Goal: Task Accomplishment & Management: Manage account settings

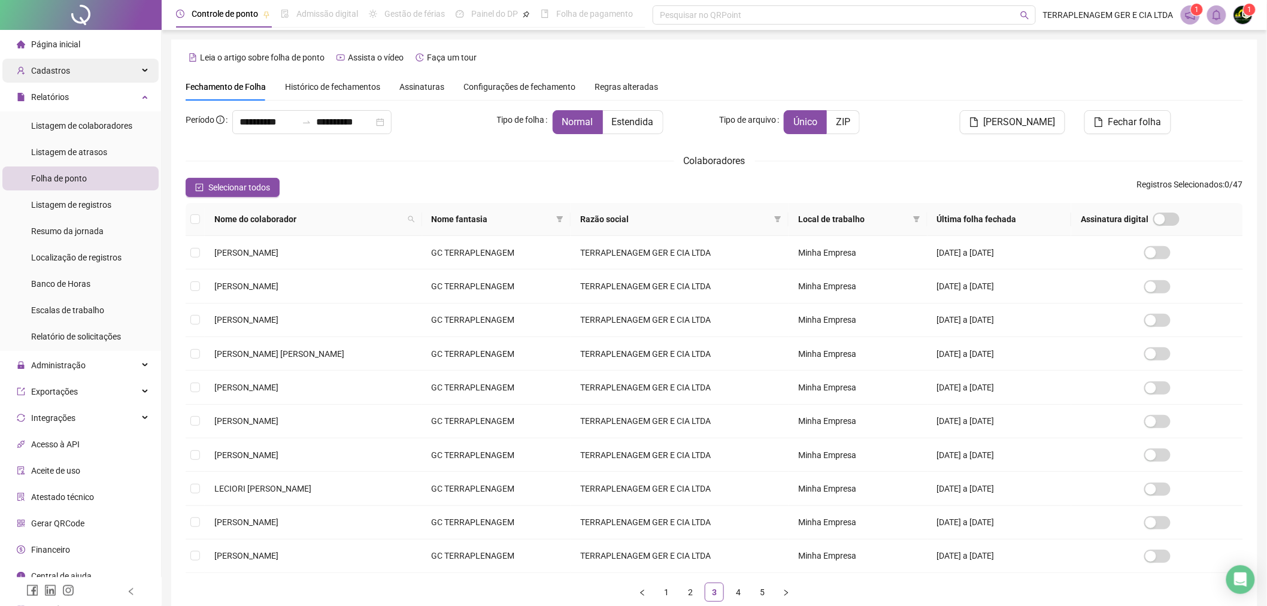
click at [126, 80] on div "Cadastros" at bounding box center [80, 71] width 156 height 24
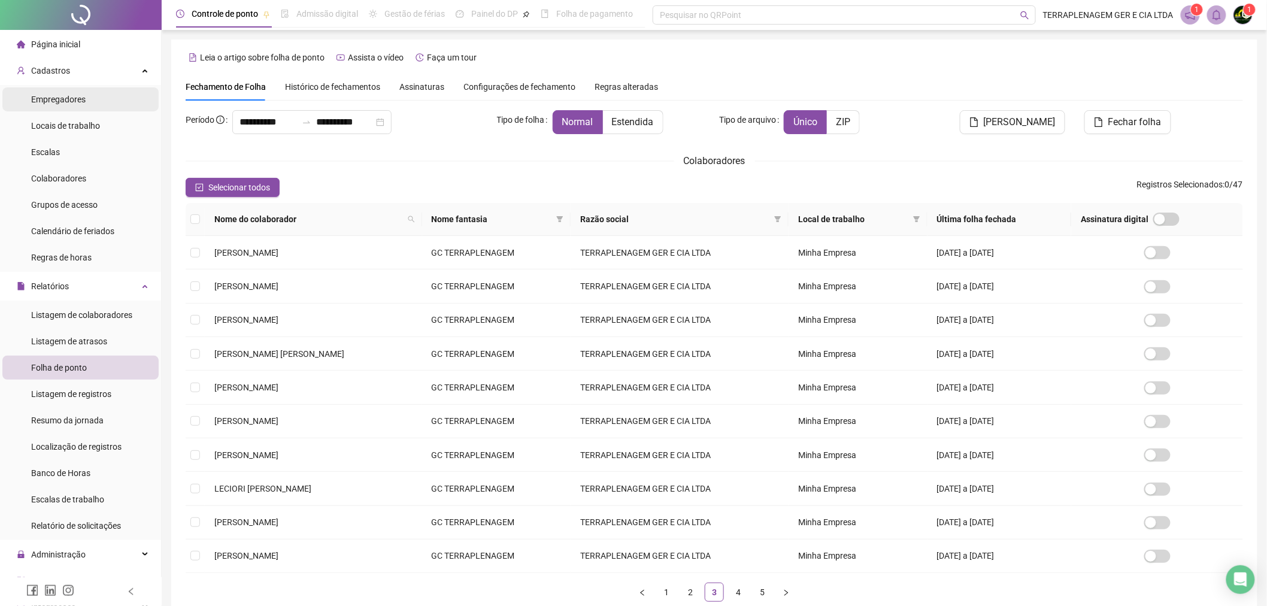
click at [120, 94] on li "Empregadores" at bounding box center [80, 99] width 156 height 24
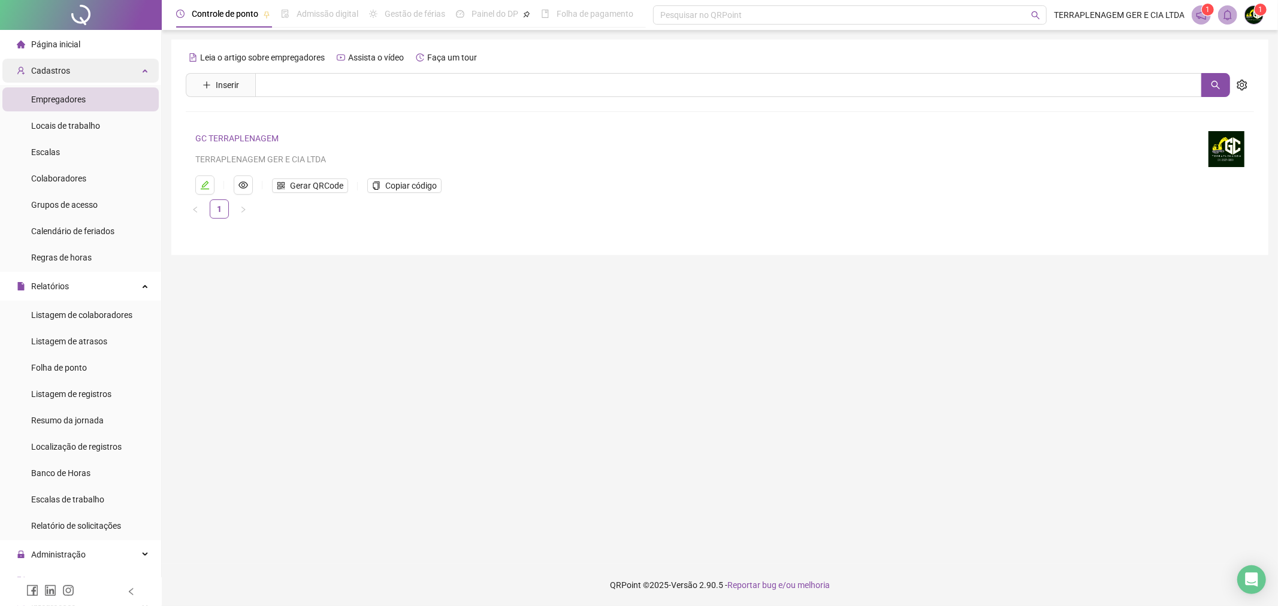
click at [118, 69] on div "Cadastros" at bounding box center [80, 71] width 156 height 24
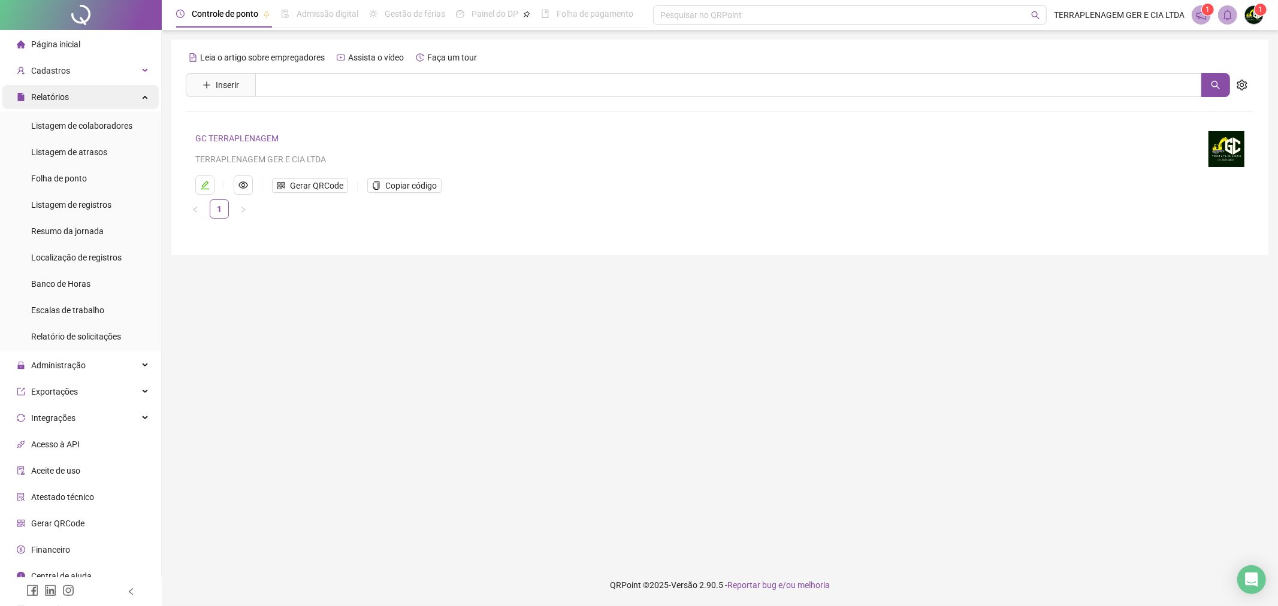
click at [109, 104] on div "Relatórios" at bounding box center [80, 97] width 156 height 24
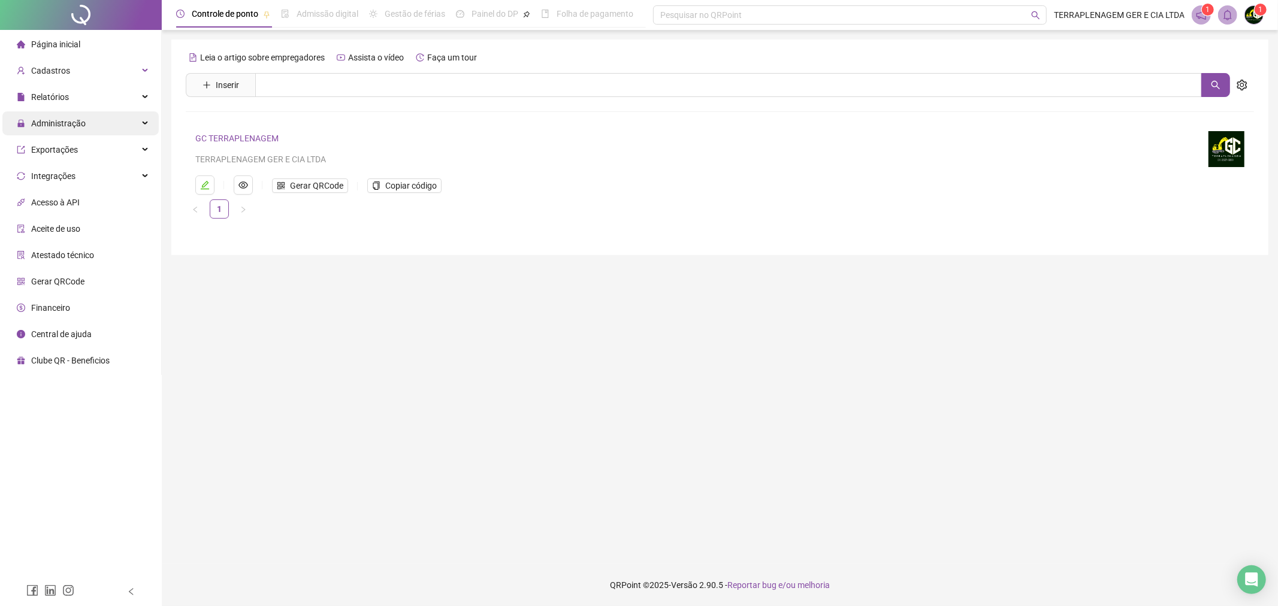
click at [101, 124] on div "Administração" at bounding box center [80, 123] width 156 height 24
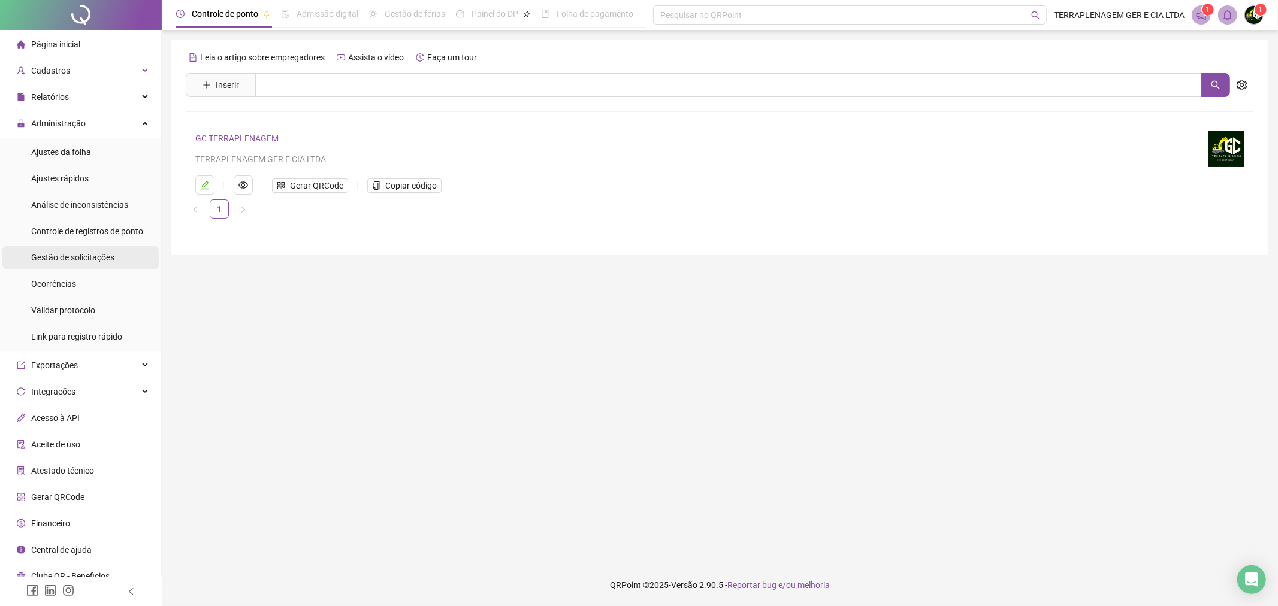
click at [87, 262] on div "Gestão de solicitações" at bounding box center [72, 258] width 83 height 24
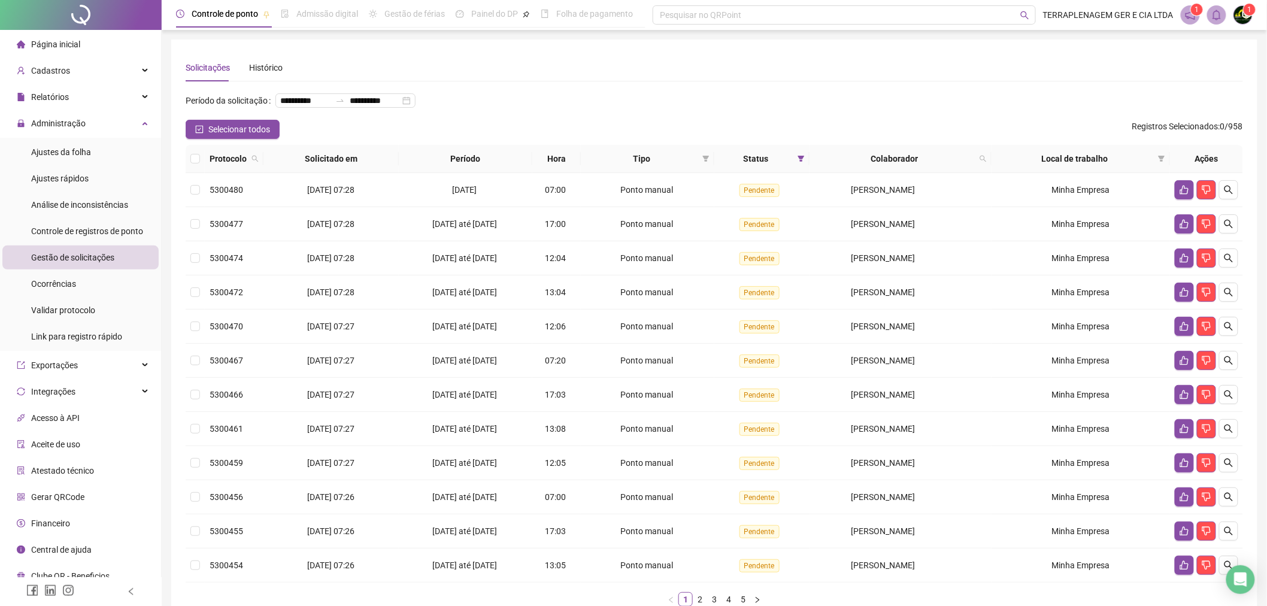
click at [210, 158] on span "Protocolo" at bounding box center [228, 158] width 37 height 13
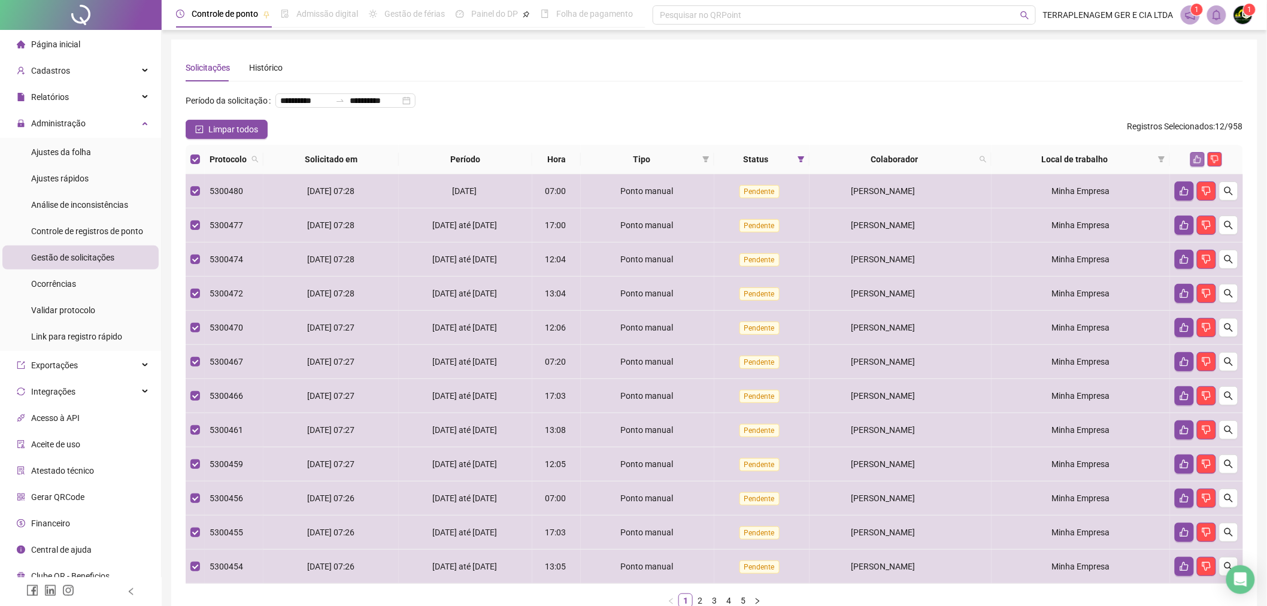
click at [1202, 162] on icon "like" at bounding box center [1198, 159] width 8 height 8
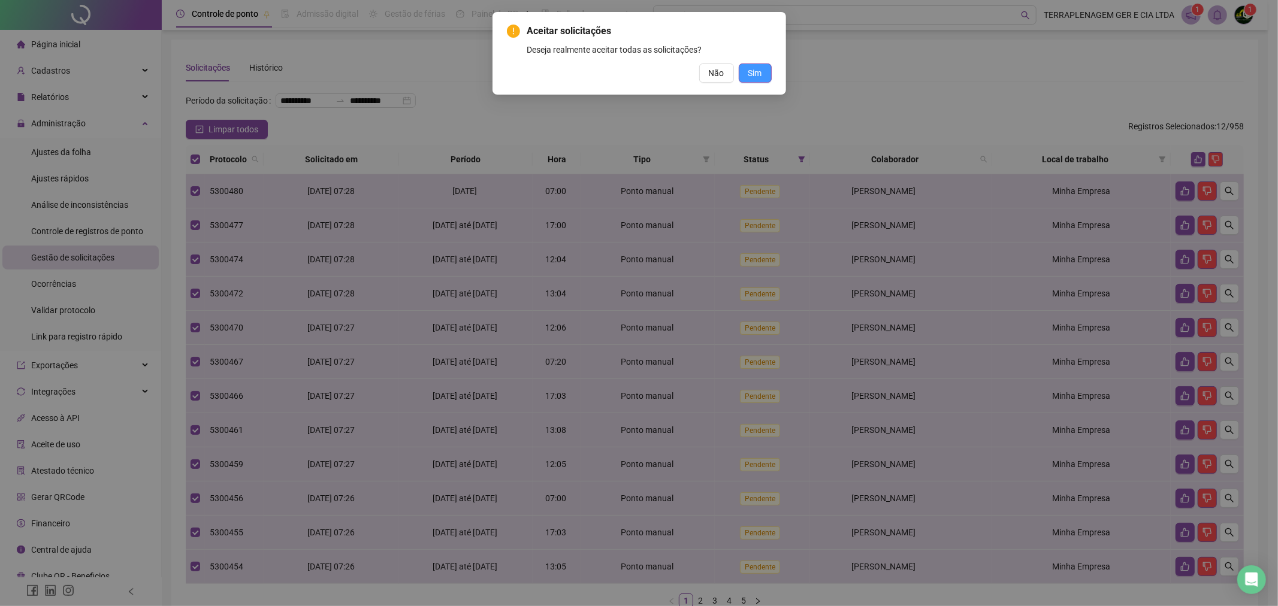
click at [751, 70] on span "Sim" at bounding box center [755, 72] width 14 height 13
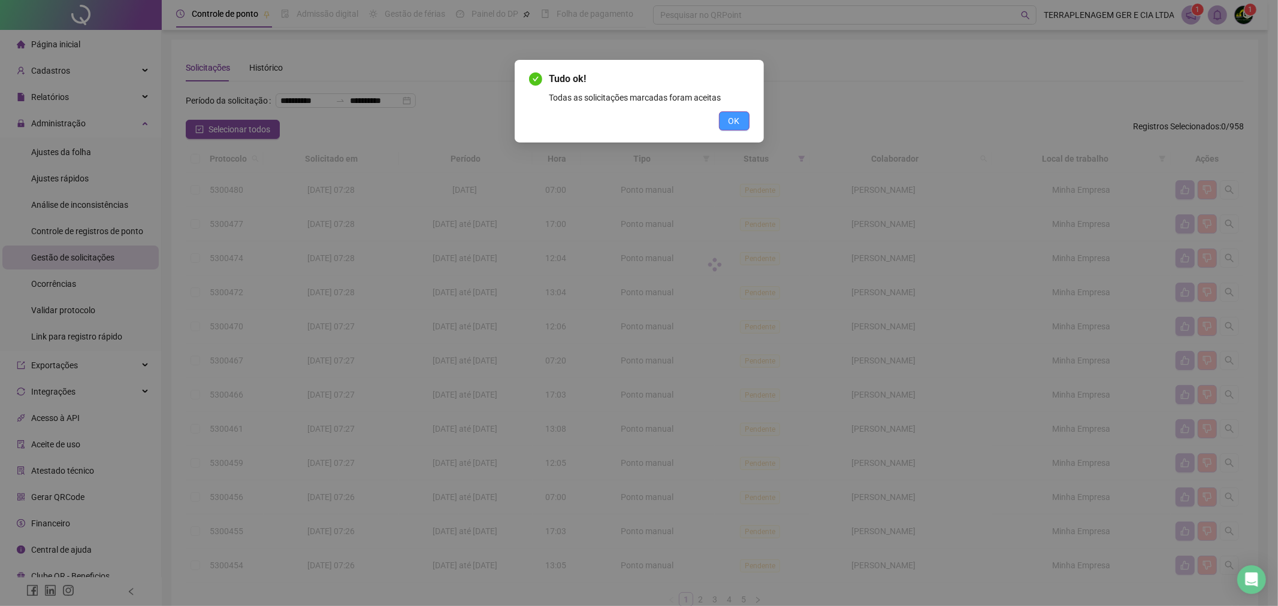
click at [734, 112] on button "OK" at bounding box center [734, 120] width 31 height 19
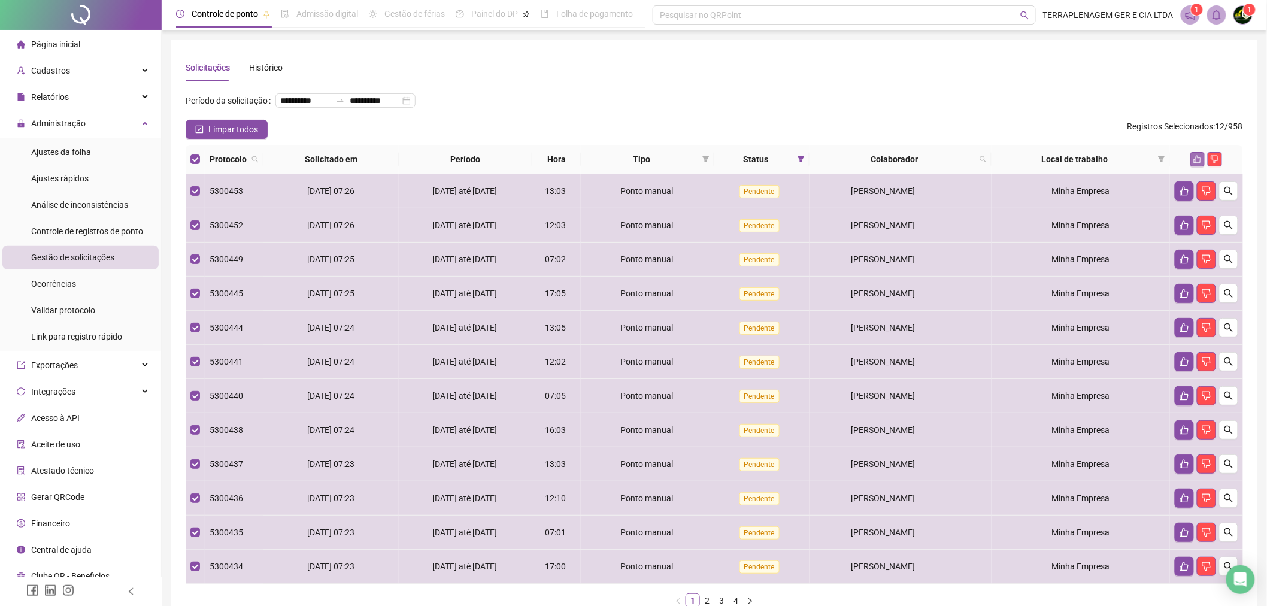
click at [1201, 158] on icon "like" at bounding box center [1198, 159] width 8 height 8
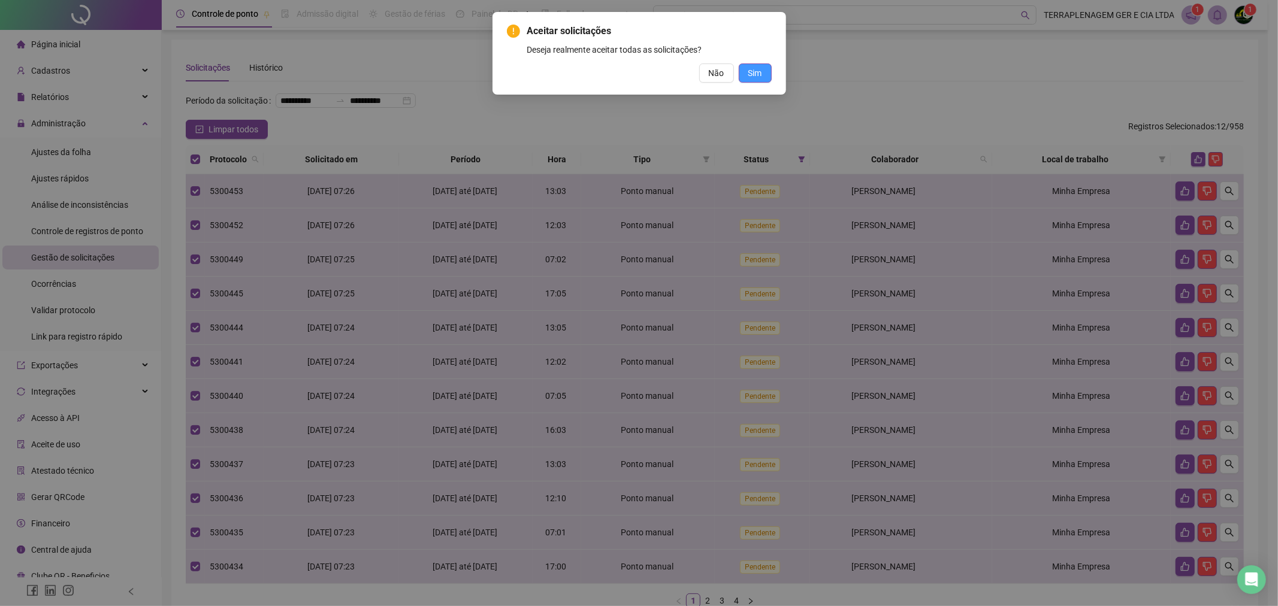
click at [745, 75] on button "Sim" at bounding box center [755, 72] width 33 height 19
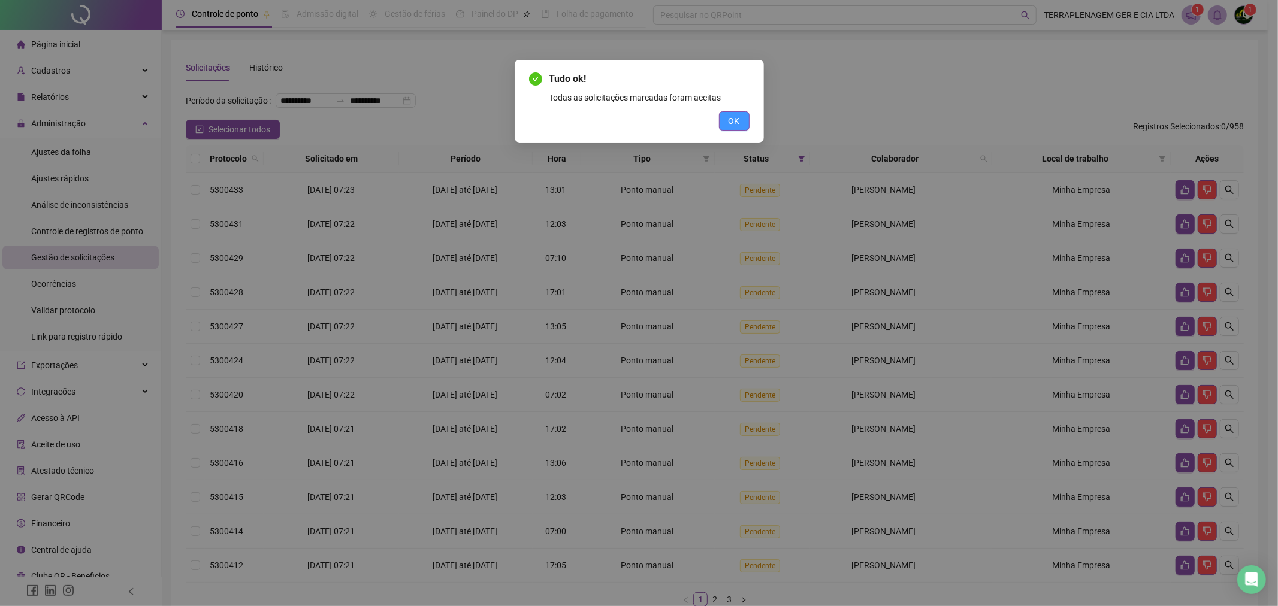
click at [743, 117] on button "OK" at bounding box center [734, 120] width 31 height 19
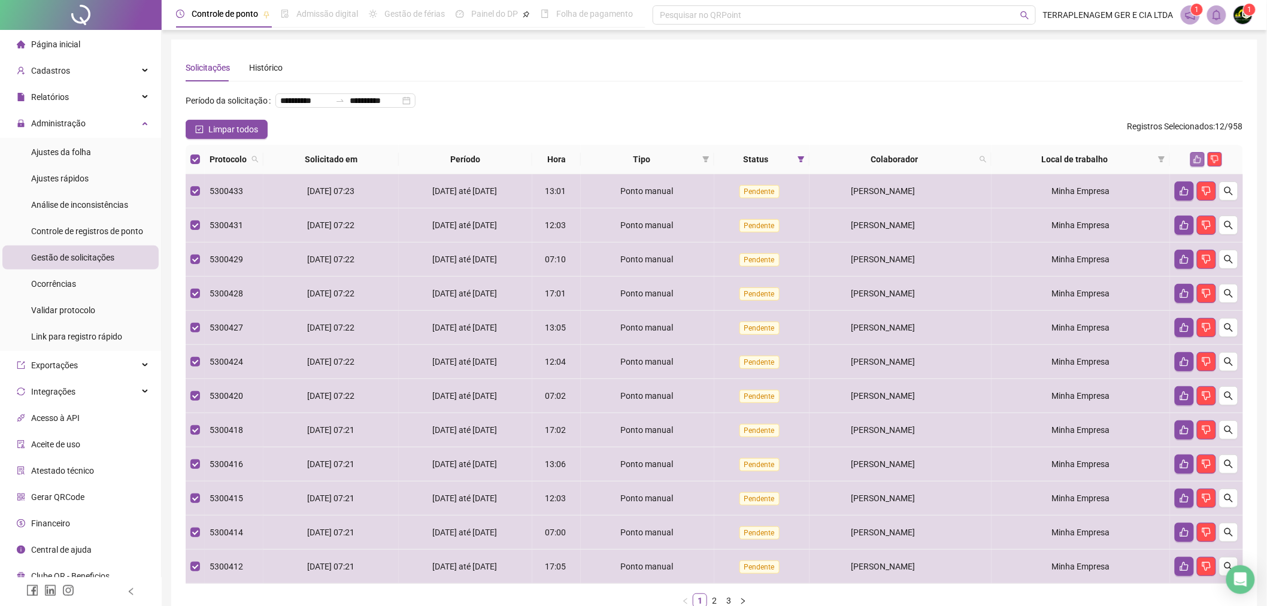
click at [1198, 158] on icon "like" at bounding box center [1198, 159] width 8 height 8
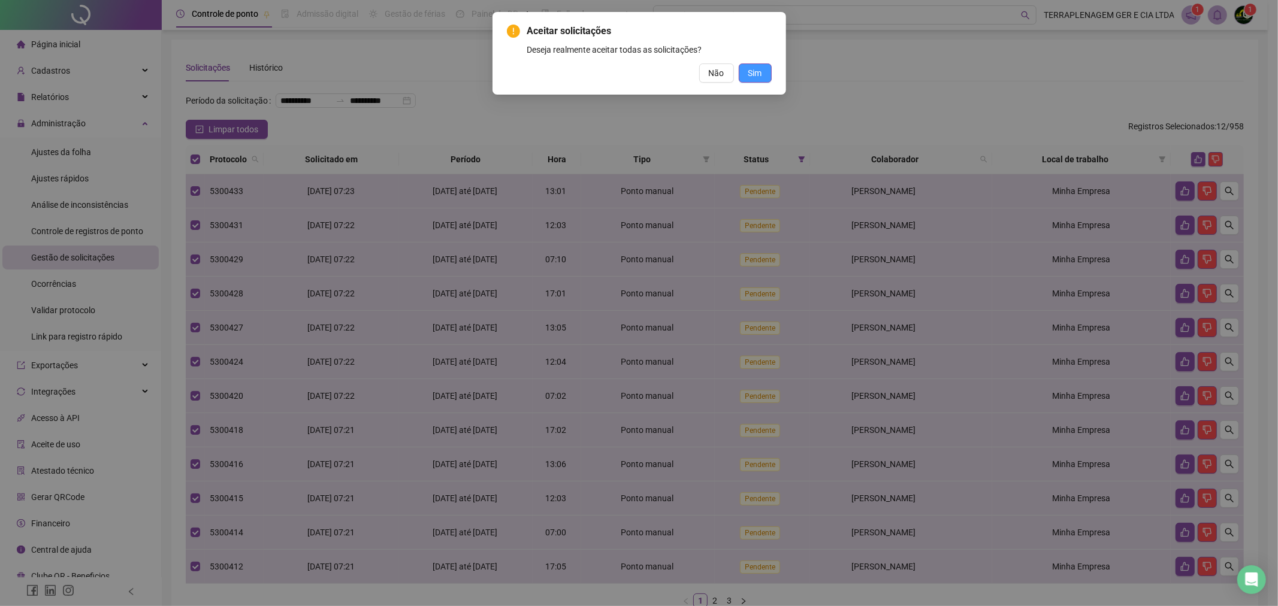
click at [748, 72] on span "Sim" at bounding box center [755, 72] width 14 height 13
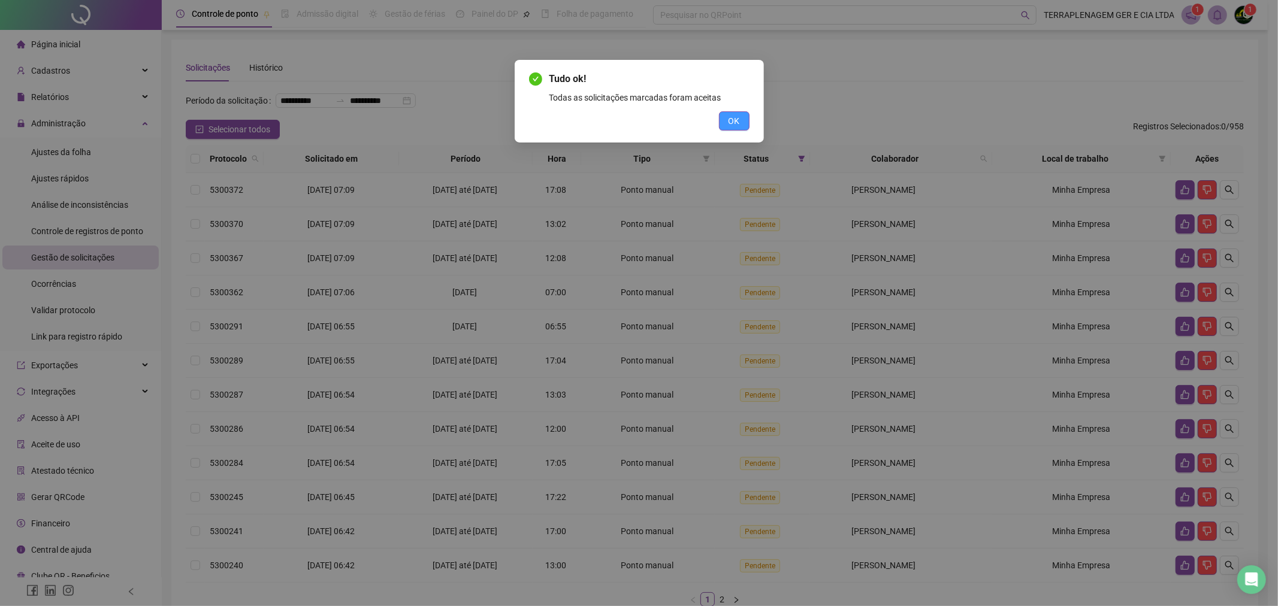
click at [731, 120] on span "OK" at bounding box center [733, 120] width 11 height 13
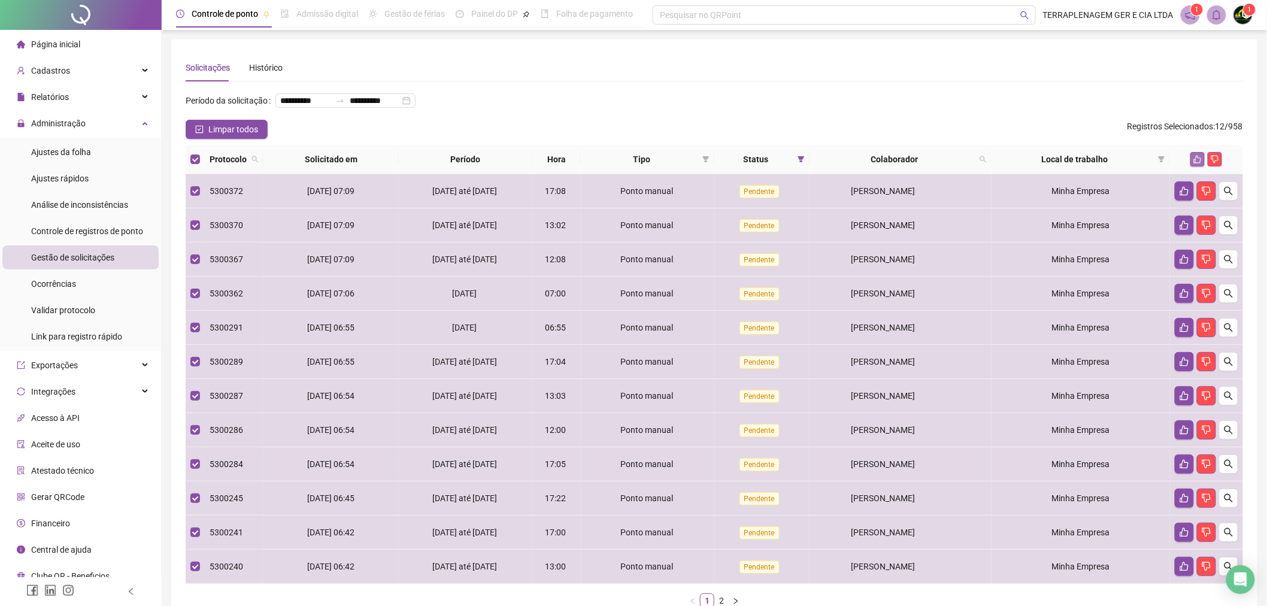
click at [1195, 153] on button "button" at bounding box center [1198, 159] width 14 height 14
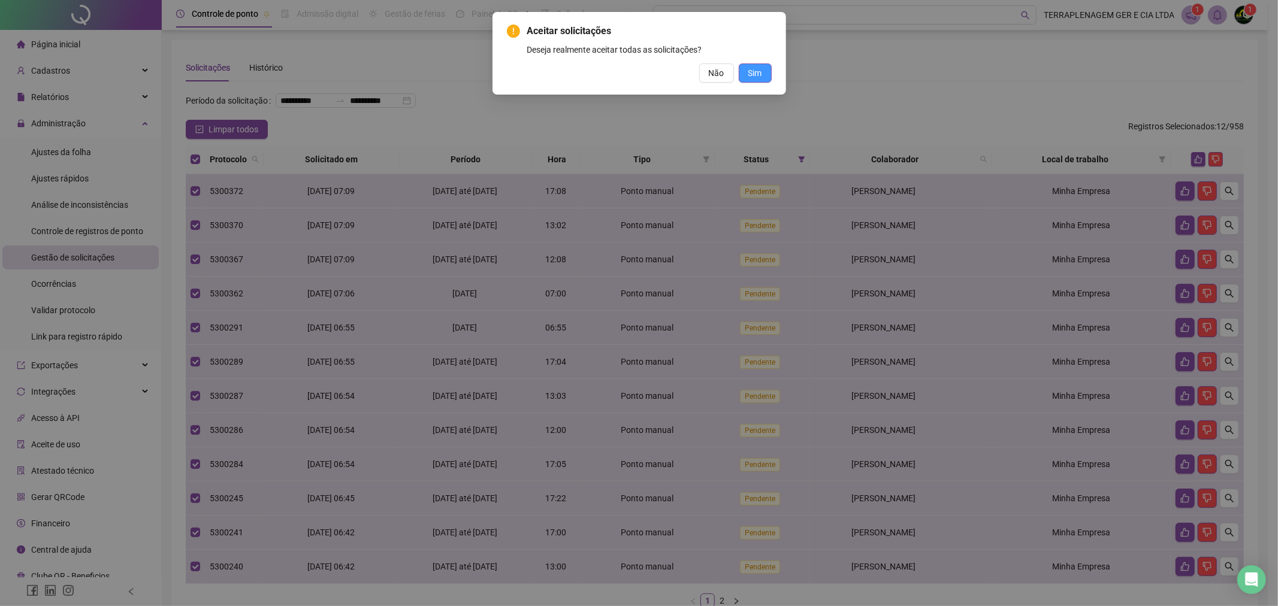
click at [764, 63] on div "Aceitar solicitações Deseja realmente aceitar todas as solicitações? Não Sim" at bounding box center [639, 53] width 265 height 59
click at [761, 67] on span "Sim" at bounding box center [755, 72] width 14 height 13
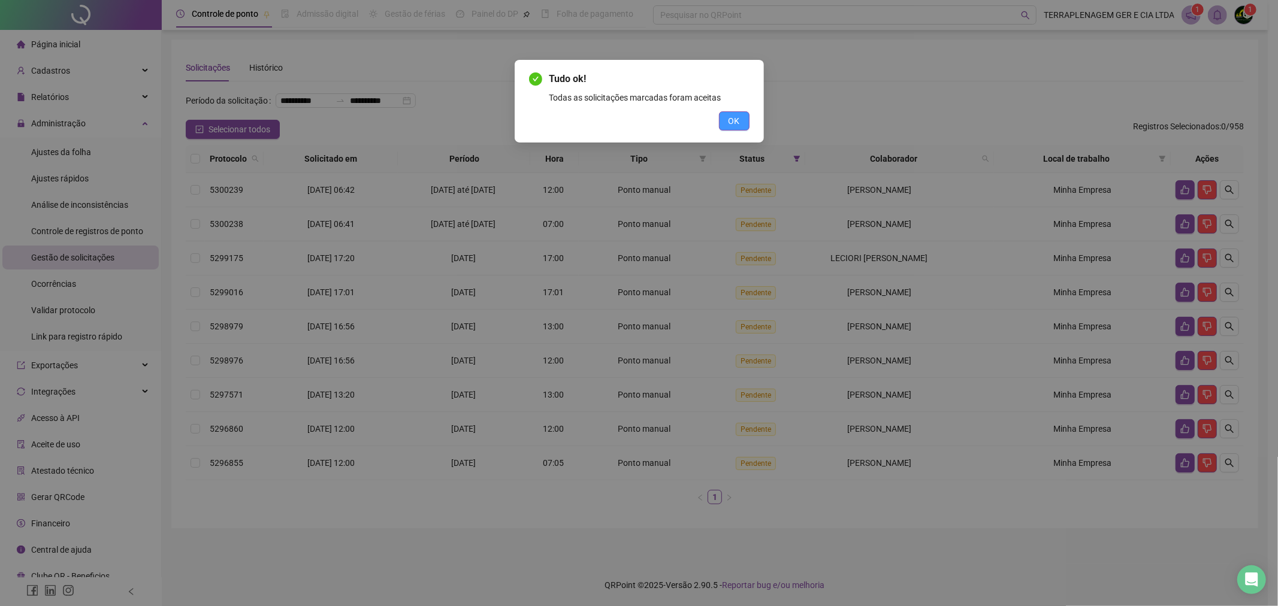
click at [734, 121] on span "OK" at bounding box center [733, 120] width 11 height 13
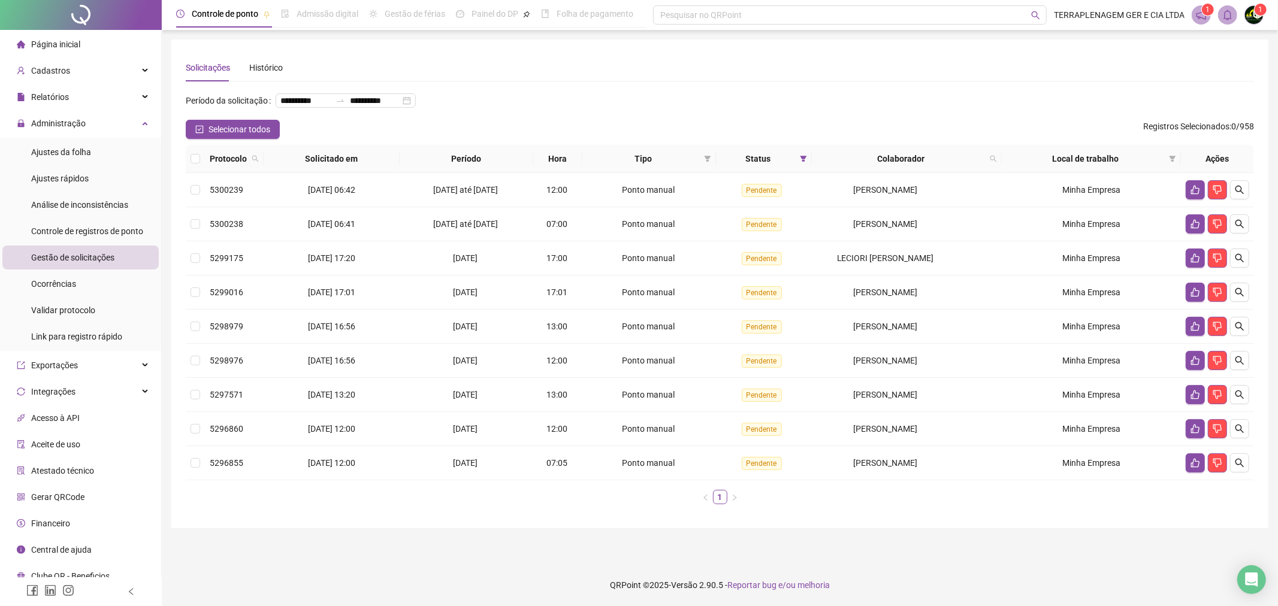
click at [210, 155] on span "Protocolo" at bounding box center [228, 158] width 37 height 13
click at [205, 159] on th "Protocolo" at bounding box center [234, 159] width 59 height 28
click at [200, 161] on th at bounding box center [195, 159] width 19 height 28
click at [204, 162] on th at bounding box center [195, 159] width 19 height 28
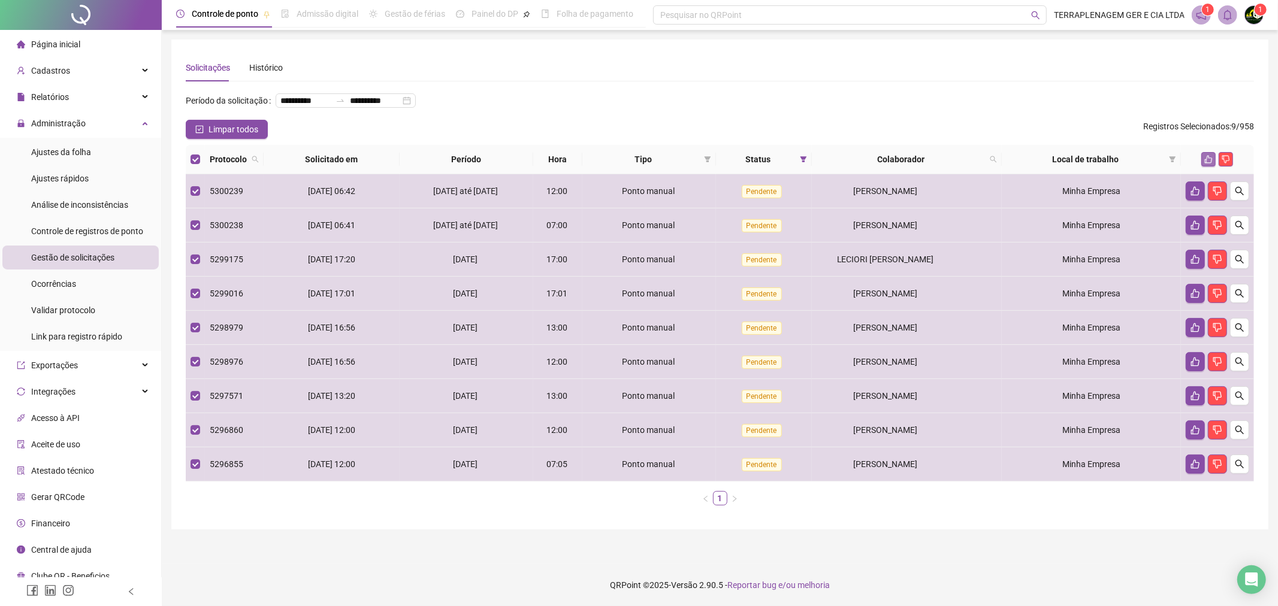
click at [1205, 156] on icon "like" at bounding box center [1208, 159] width 8 height 8
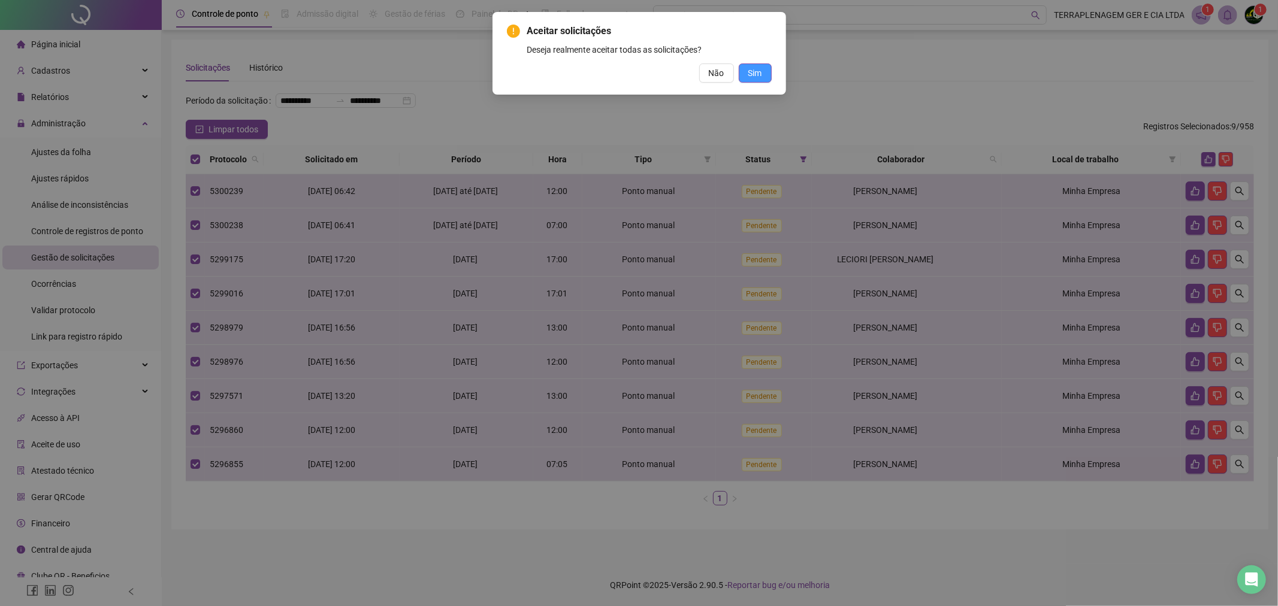
click at [766, 74] on button "Sim" at bounding box center [755, 72] width 33 height 19
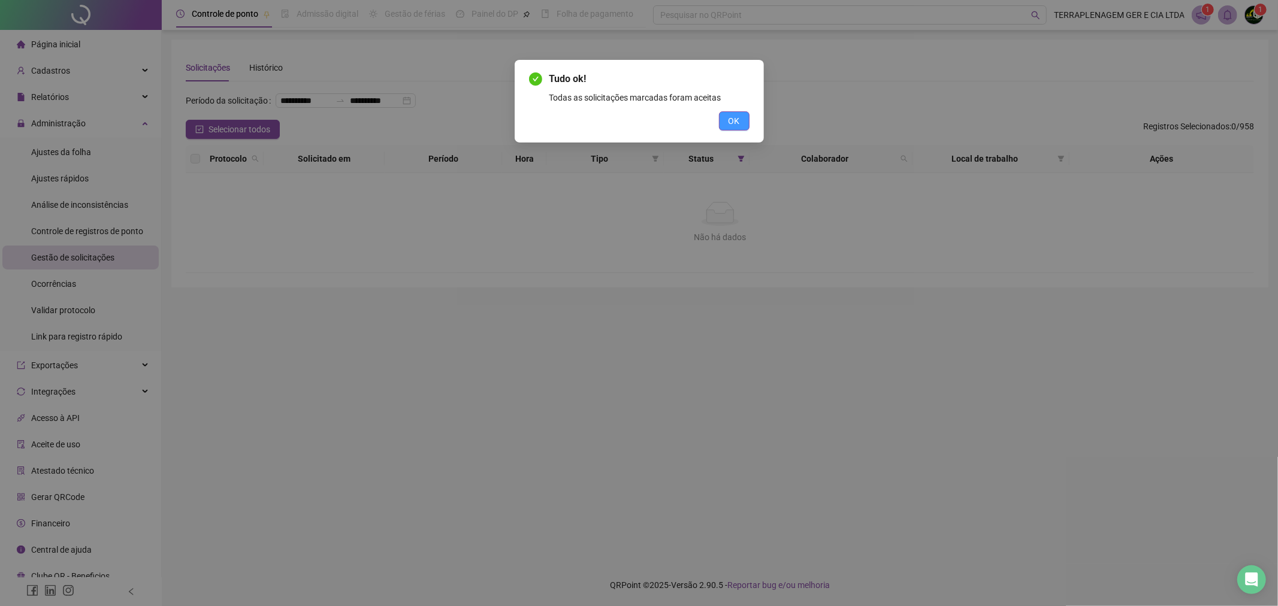
click at [743, 129] on button "OK" at bounding box center [734, 120] width 31 height 19
